Goal: Information Seeking & Learning: Learn about a topic

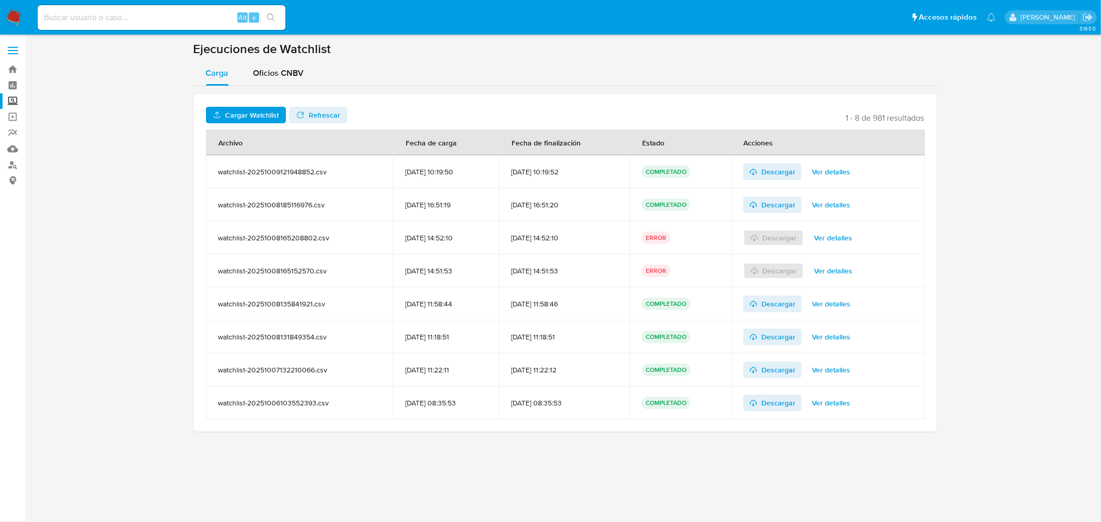
click at [158, 25] on div "Alt s" at bounding box center [162, 17] width 248 height 25
click at [130, 18] on input at bounding box center [162, 17] width 248 height 13
paste input "423865692"
type input "423865692"
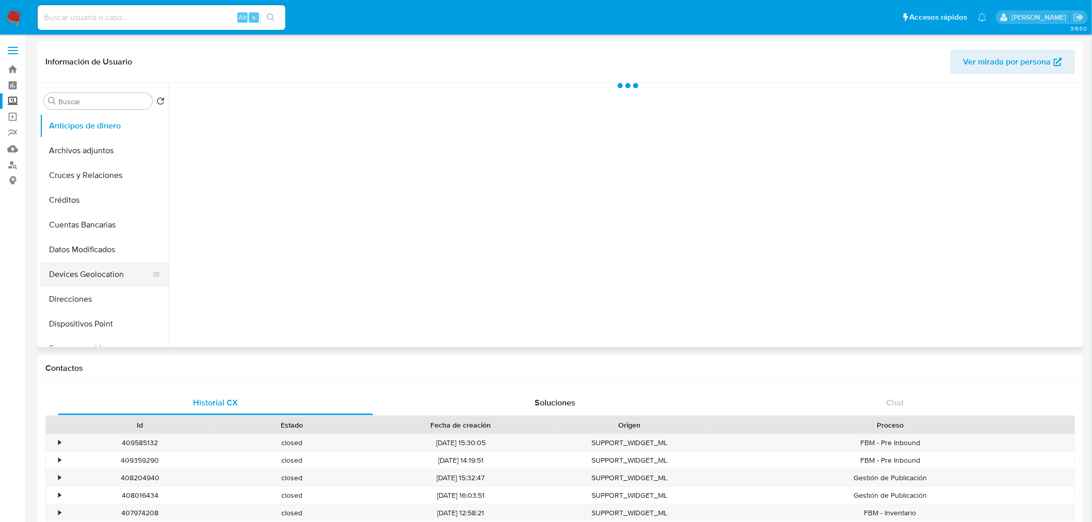
select select "10"
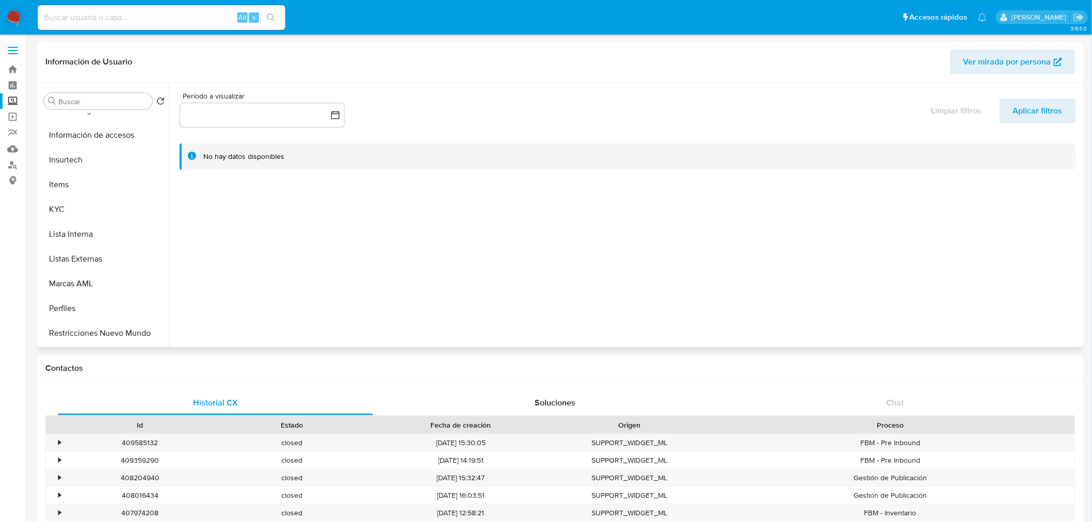
scroll to position [385, 0]
click at [77, 211] on button "KYC" at bounding box center [100, 211] width 121 height 25
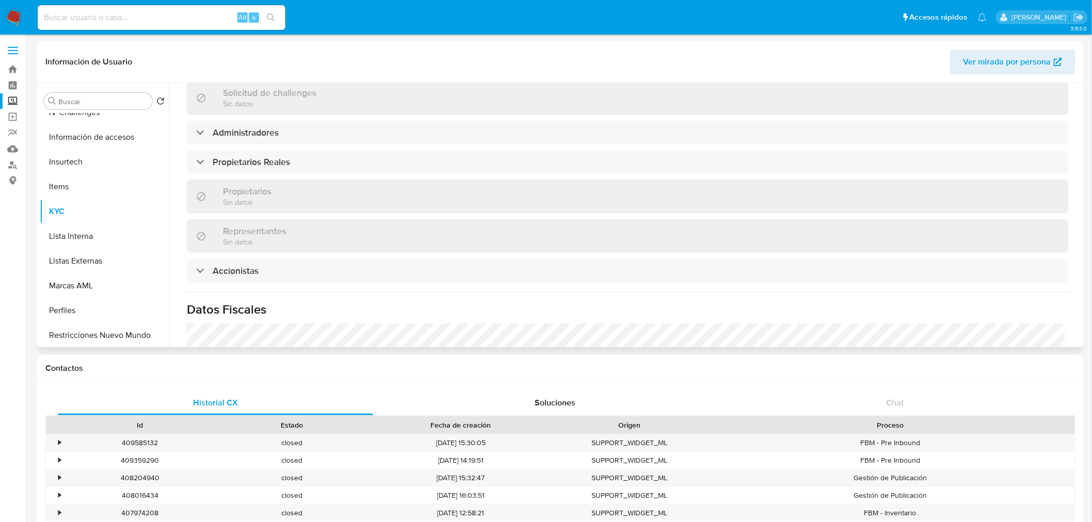
scroll to position [554, 0]
click at [260, 178] on div "Información de empresa ID de usuario : 423865692 Nombre del comercio : Retail l…" at bounding box center [628, 54] width 882 height 950
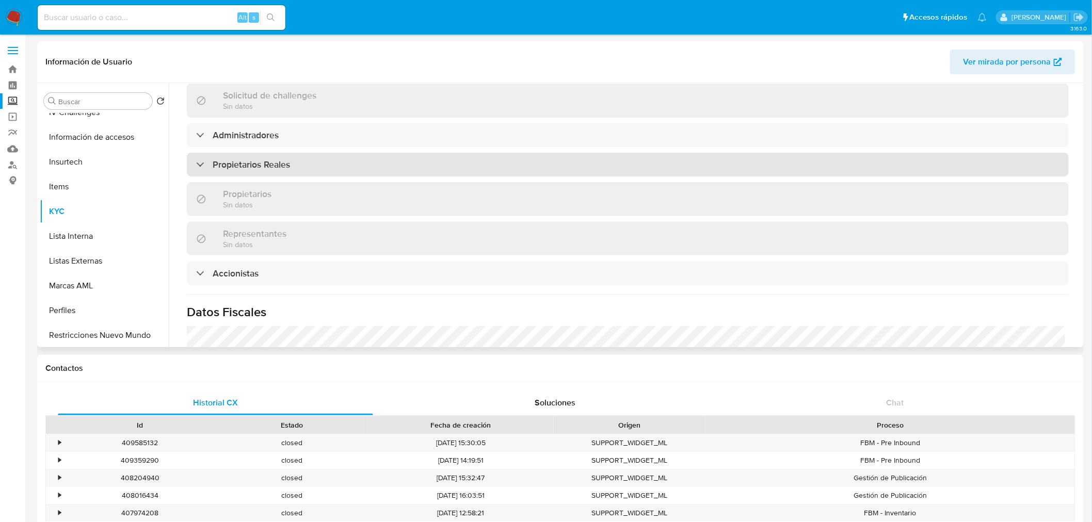
click at [249, 169] on h3 "Propietarios Reales" at bounding box center [251, 164] width 77 height 11
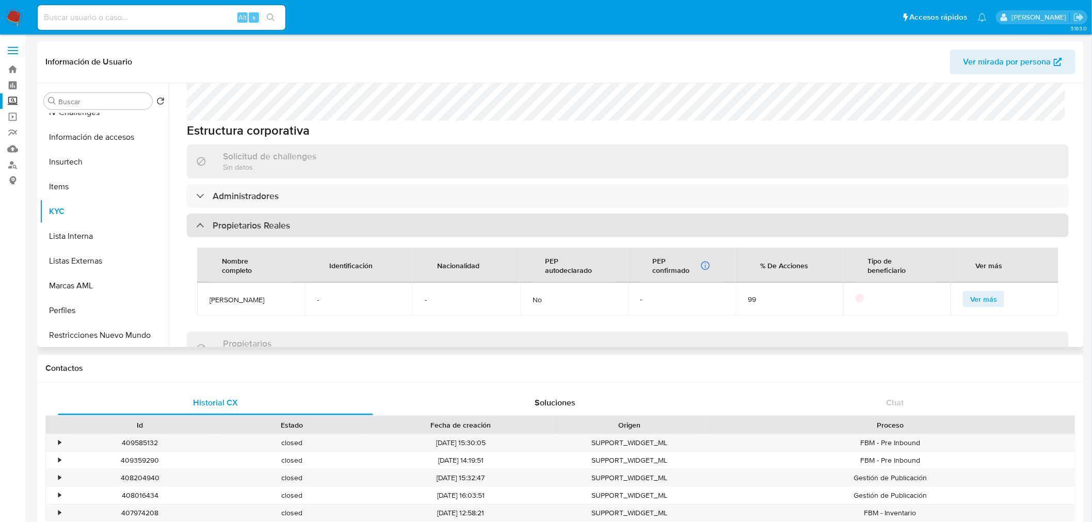
scroll to position [466, 0]
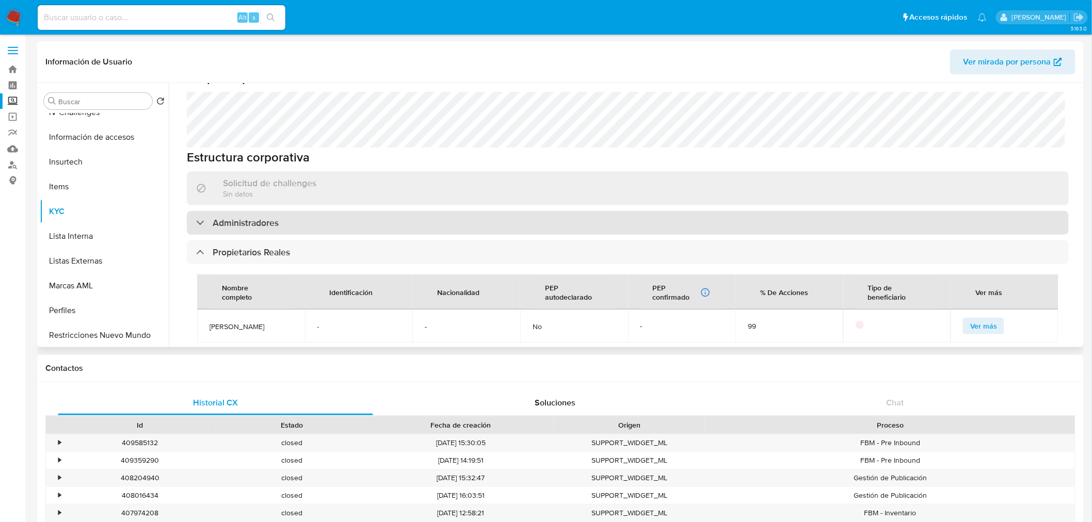
click at [254, 224] on h3 "Administradores" at bounding box center [246, 222] width 66 height 11
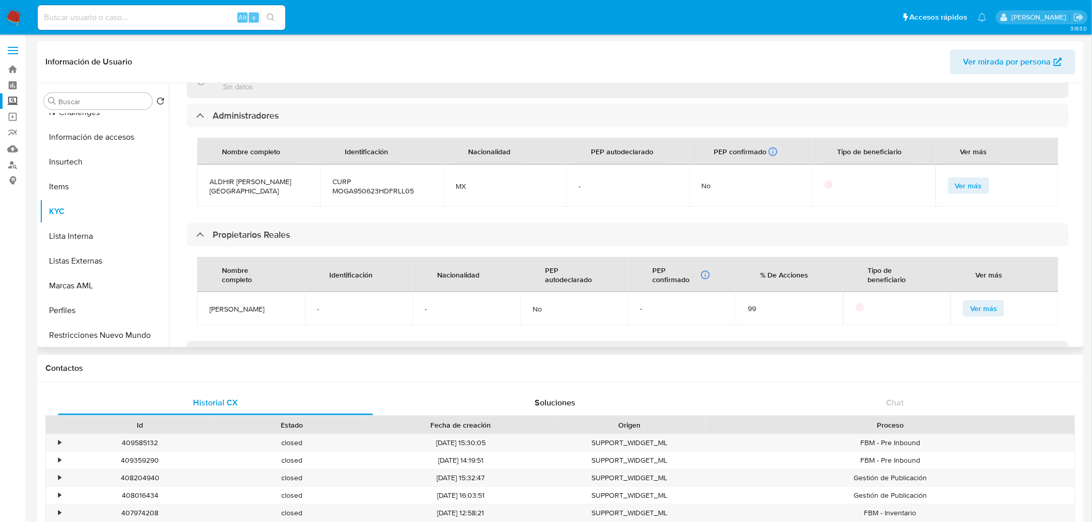
scroll to position [575, 0]
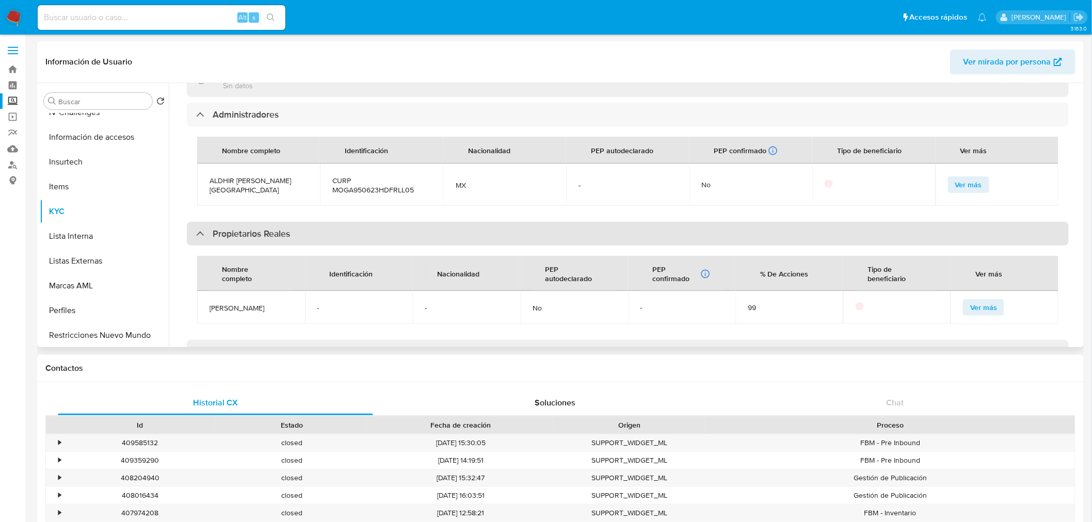
click at [249, 230] on h3 "Propietarios Reales" at bounding box center [251, 233] width 77 height 11
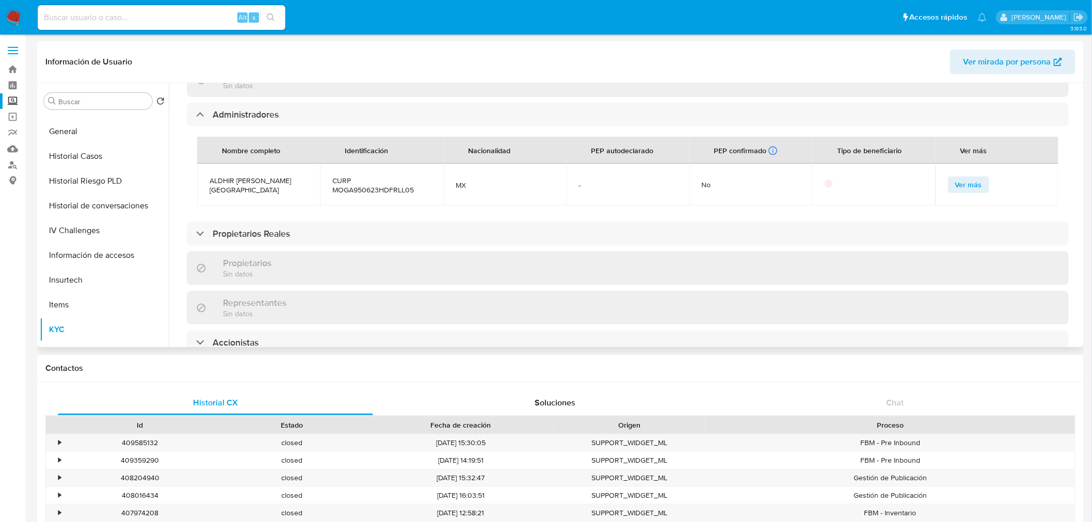
scroll to position [265, 0]
click at [97, 231] on button "IV Challenges" at bounding box center [100, 232] width 121 height 25
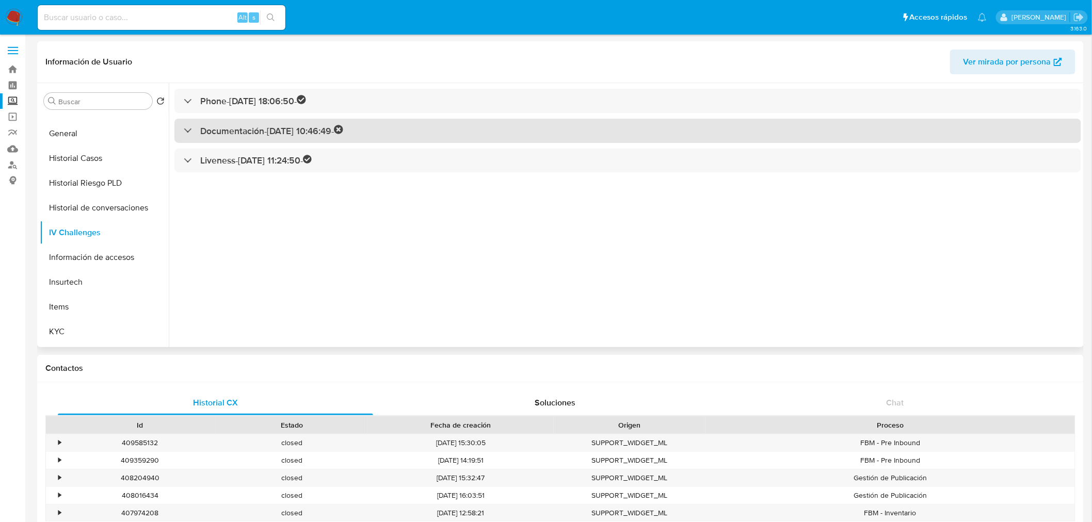
click at [213, 134] on h3 "Documentación - [DATE] 10:46:49 -" at bounding box center [271, 131] width 143 height 12
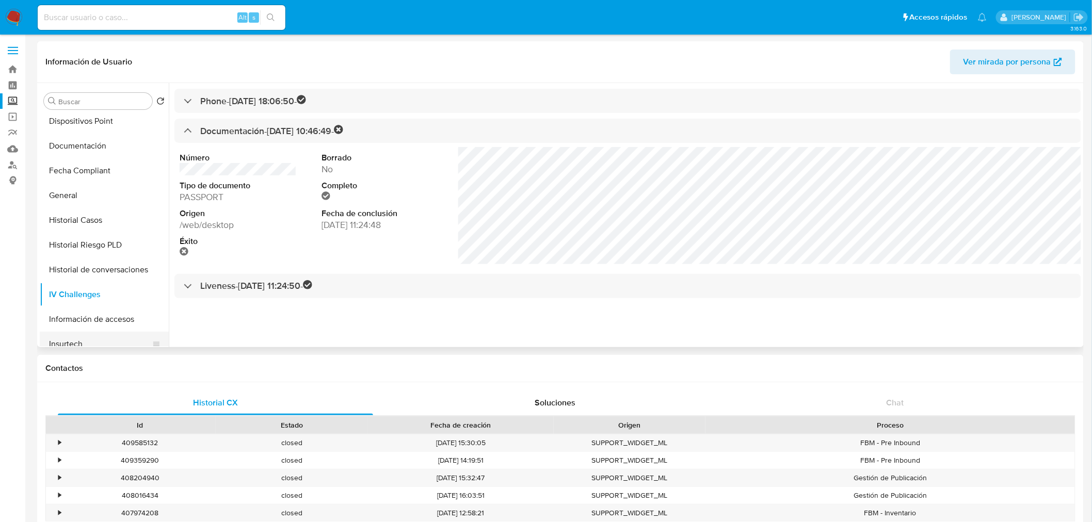
scroll to position [202, 0]
click at [88, 149] on button "Documentación" at bounding box center [100, 146] width 121 height 25
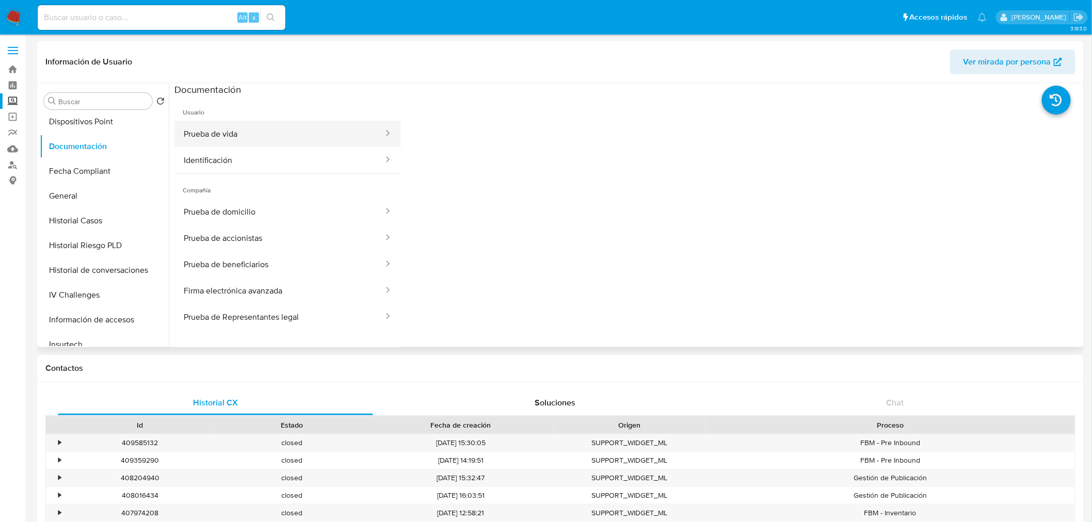
click at [260, 132] on button "Prueba de vida" at bounding box center [279, 134] width 210 height 26
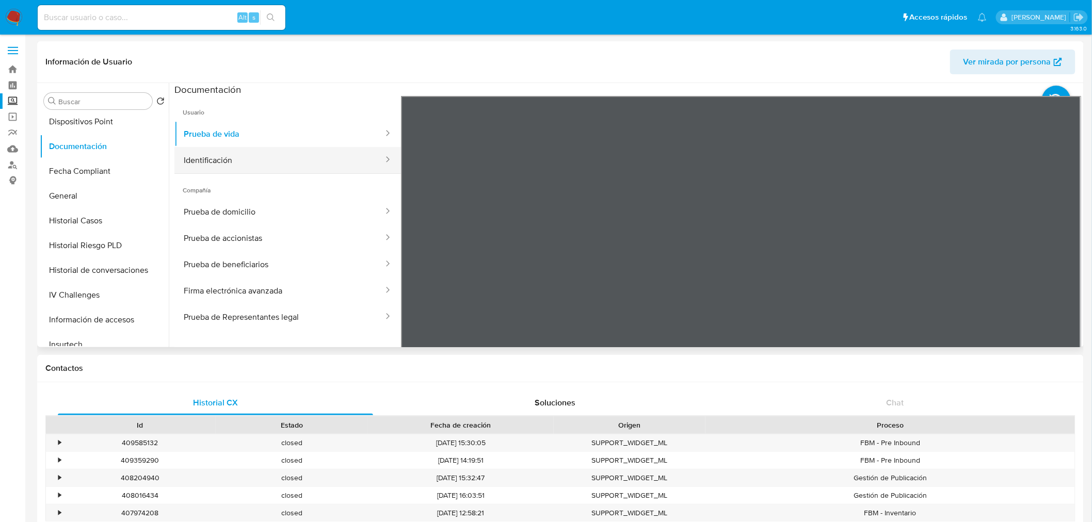
click at [336, 157] on button "Identificación" at bounding box center [279, 160] width 210 height 26
click at [336, 210] on button "Prueba de domicilio" at bounding box center [279, 212] width 210 height 26
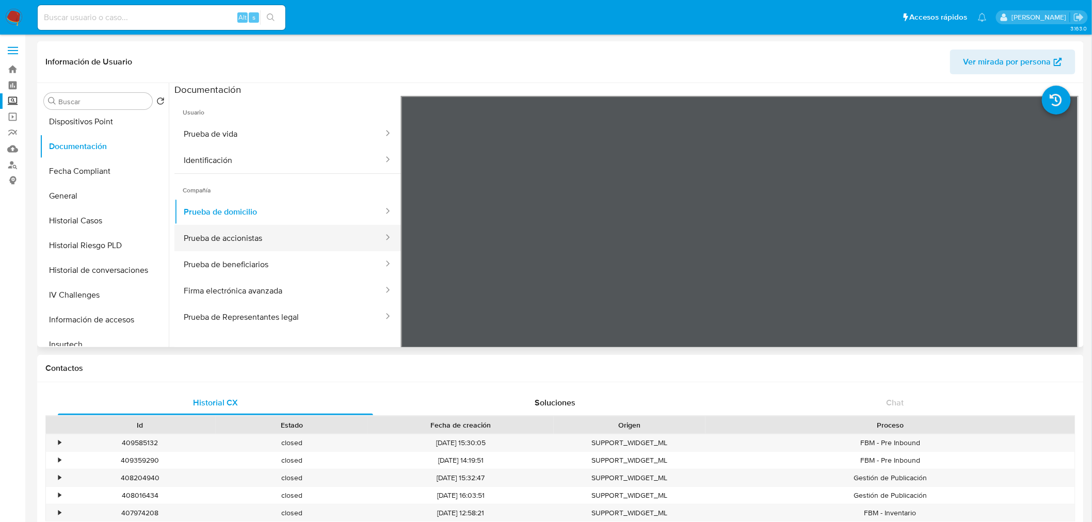
click at [308, 237] on button "Prueba de accionistas" at bounding box center [279, 238] width 210 height 26
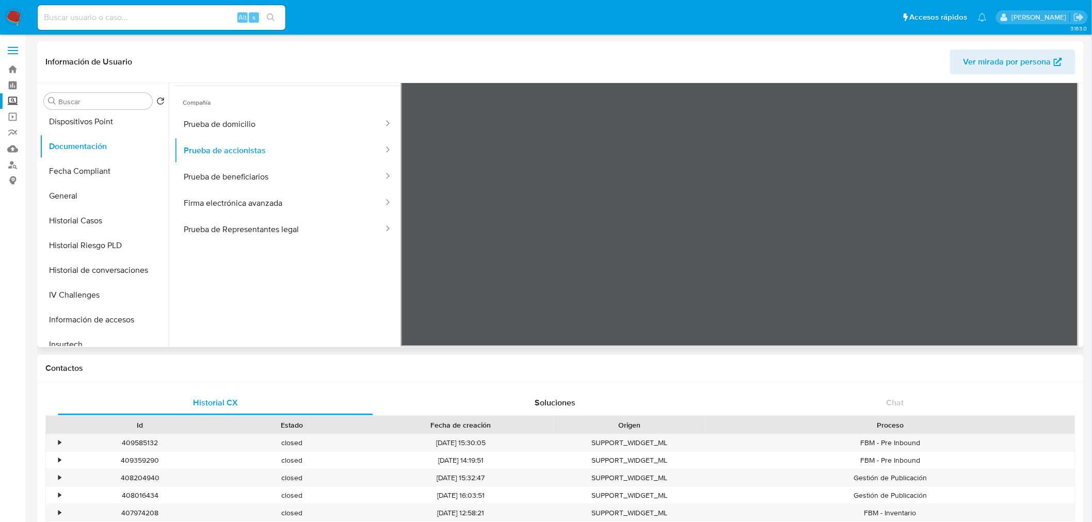
scroll to position [89, 0]
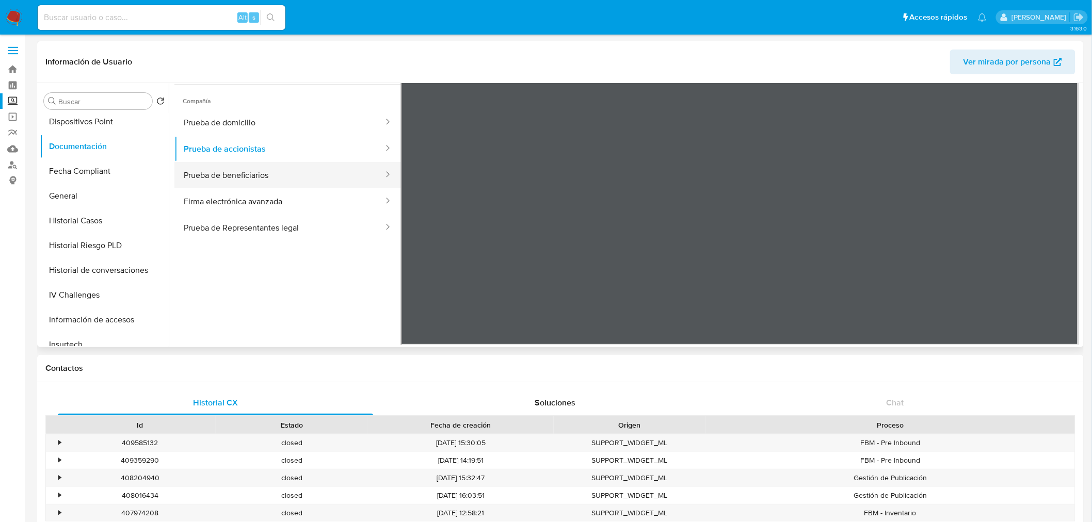
click at [303, 174] on button "Prueba de beneficiarios" at bounding box center [279, 175] width 210 height 26
click at [376, 195] on div at bounding box center [384, 201] width 17 height 26
click at [379, 210] on div at bounding box center [384, 201] width 17 height 26
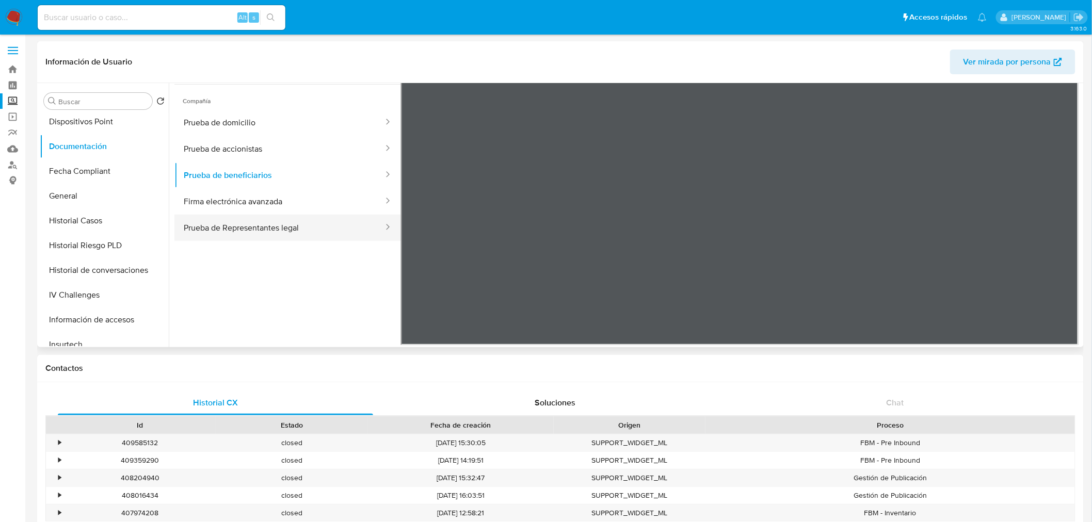
click at [383, 227] on icon at bounding box center [388, 227] width 10 height 10
click at [359, 229] on button "Prueba de Representantes legal" at bounding box center [279, 228] width 210 height 26
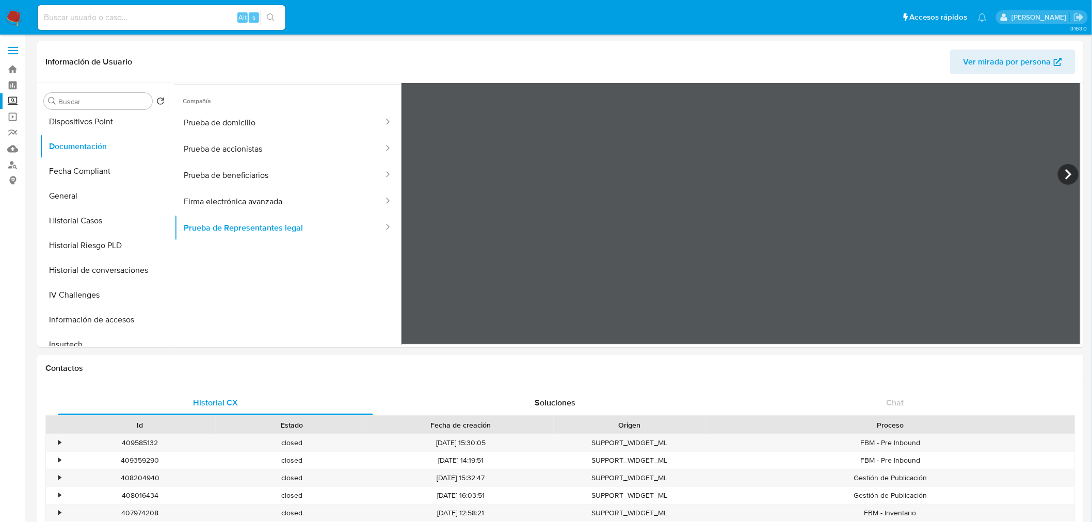
click at [1070, 170] on icon at bounding box center [1068, 174] width 21 height 21
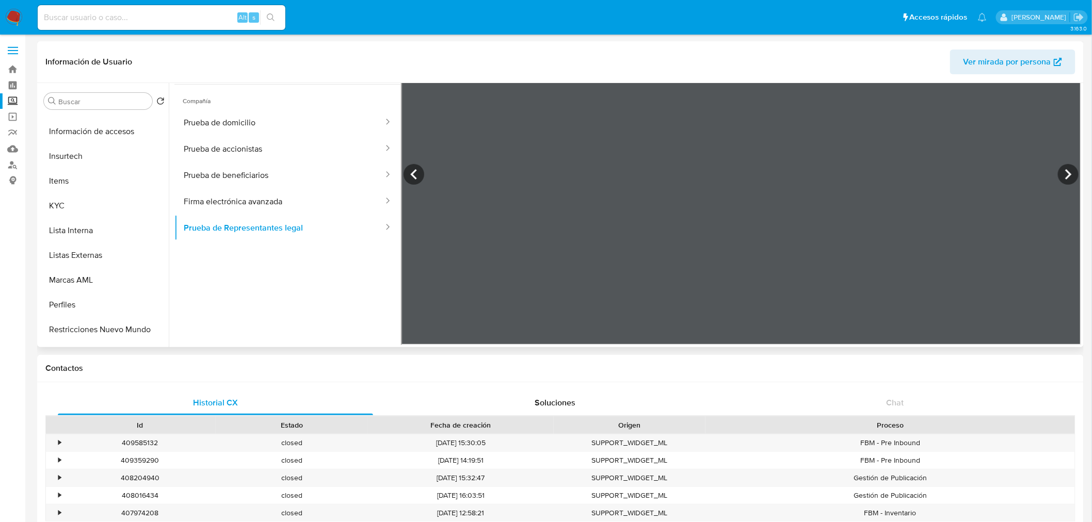
scroll to position [392, 0]
click at [84, 205] on button "KYC" at bounding box center [100, 204] width 121 height 25
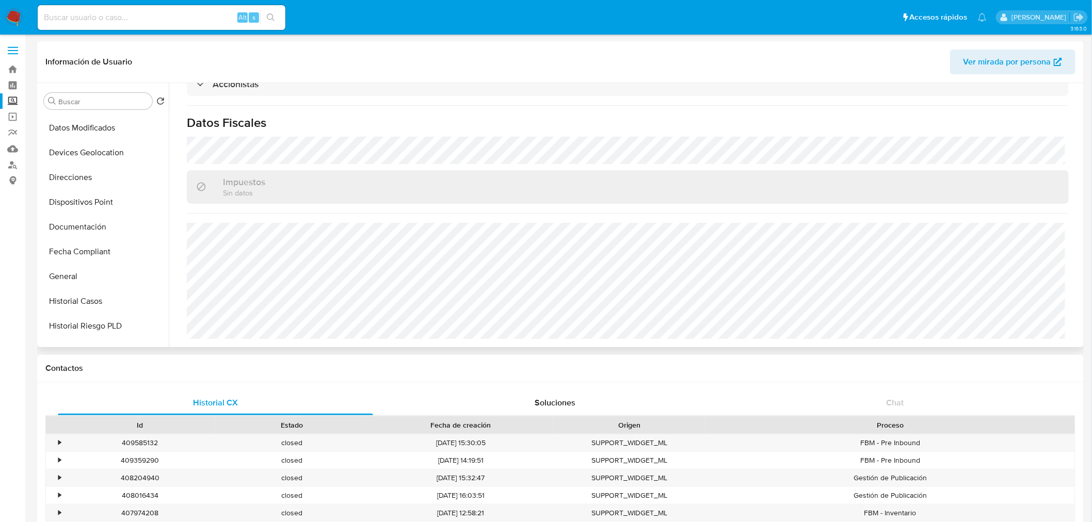
scroll to position [119, 0]
click at [93, 279] on button "General" at bounding box center [100, 279] width 121 height 25
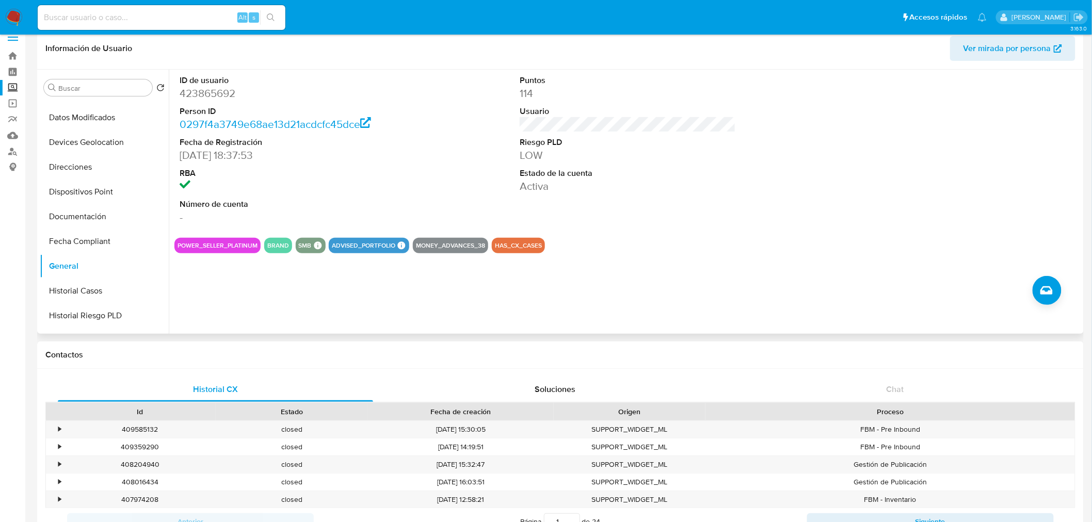
scroll to position [14, 0]
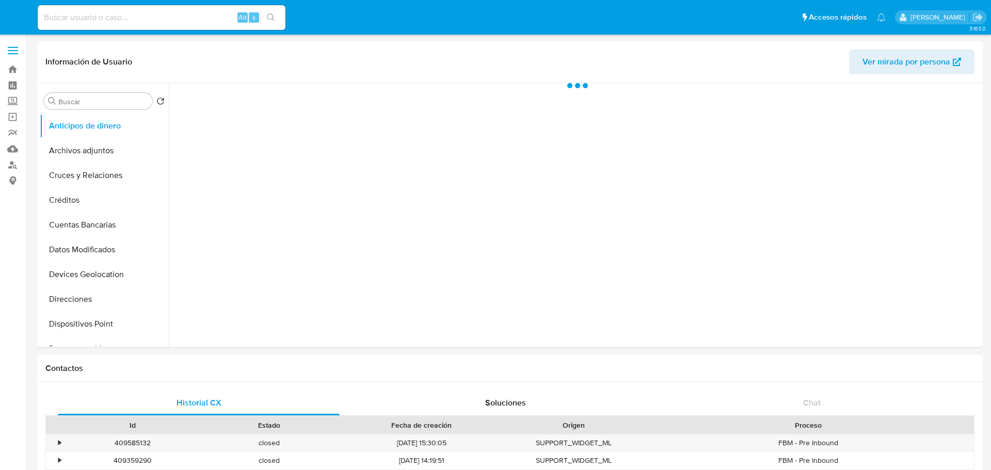
select select "10"
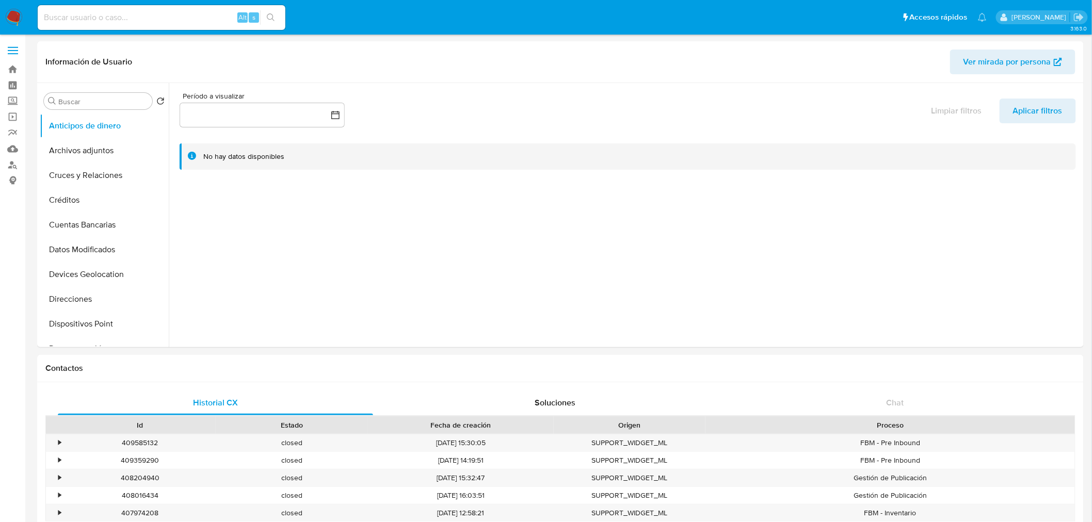
click at [197, 14] on input at bounding box center [162, 17] width 248 height 13
paste input "423865692"
type input "423865692"
